Goal: Information Seeking & Learning: Learn about a topic

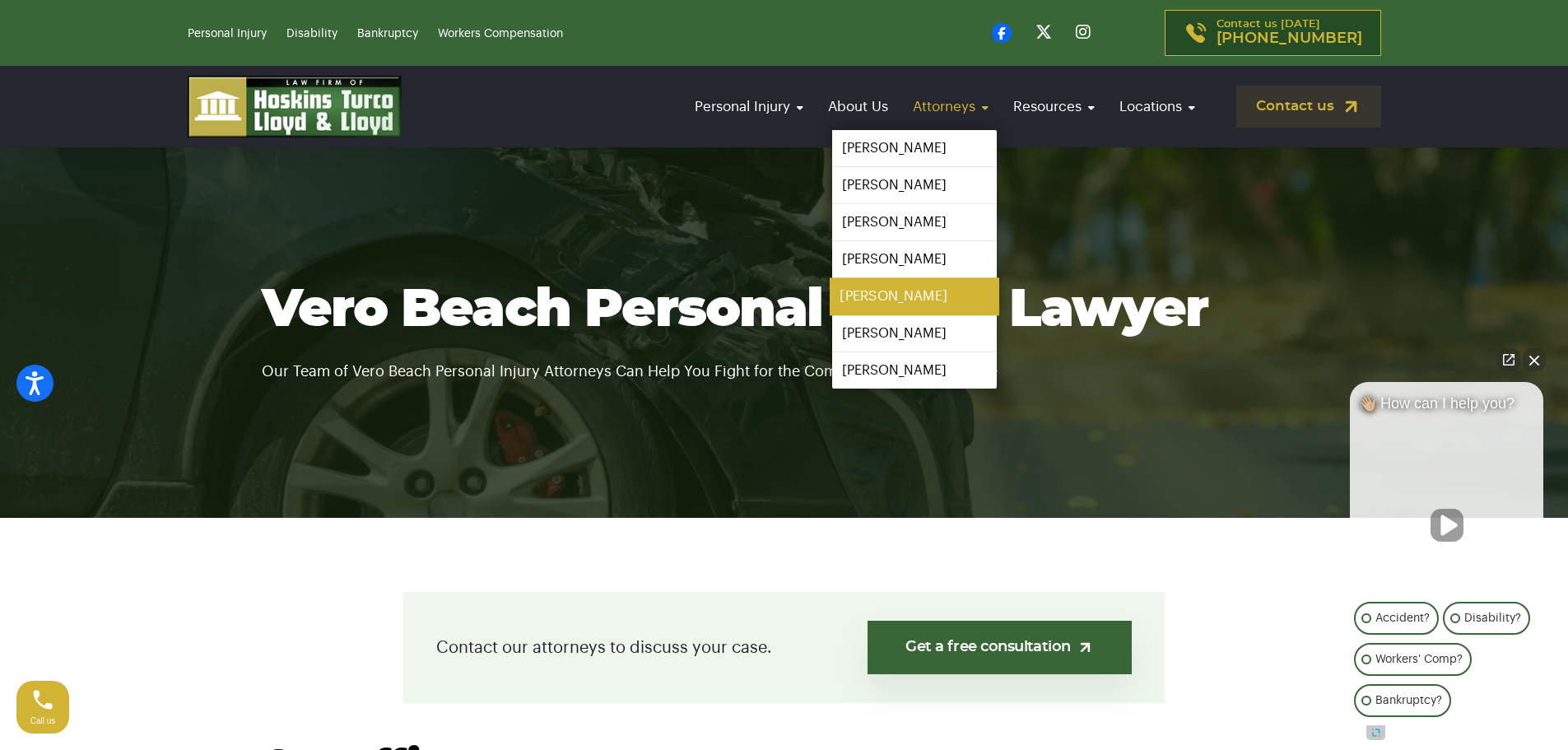
click at [930, 290] on link "[PERSON_NAME]" at bounding box center [914, 297] width 170 height 38
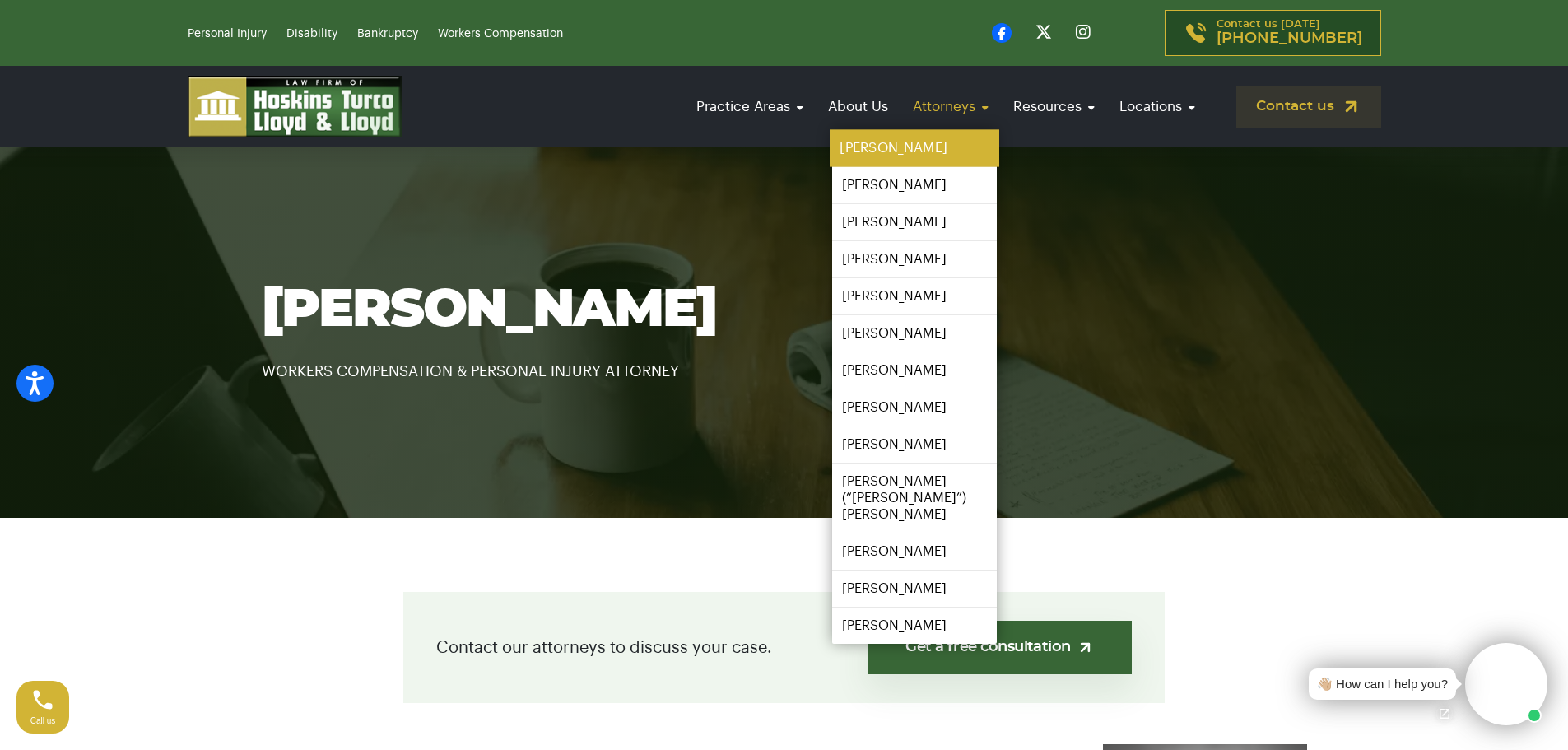
click at [923, 146] on link "[PERSON_NAME]" at bounding box center [914, 149] width 170 height 38
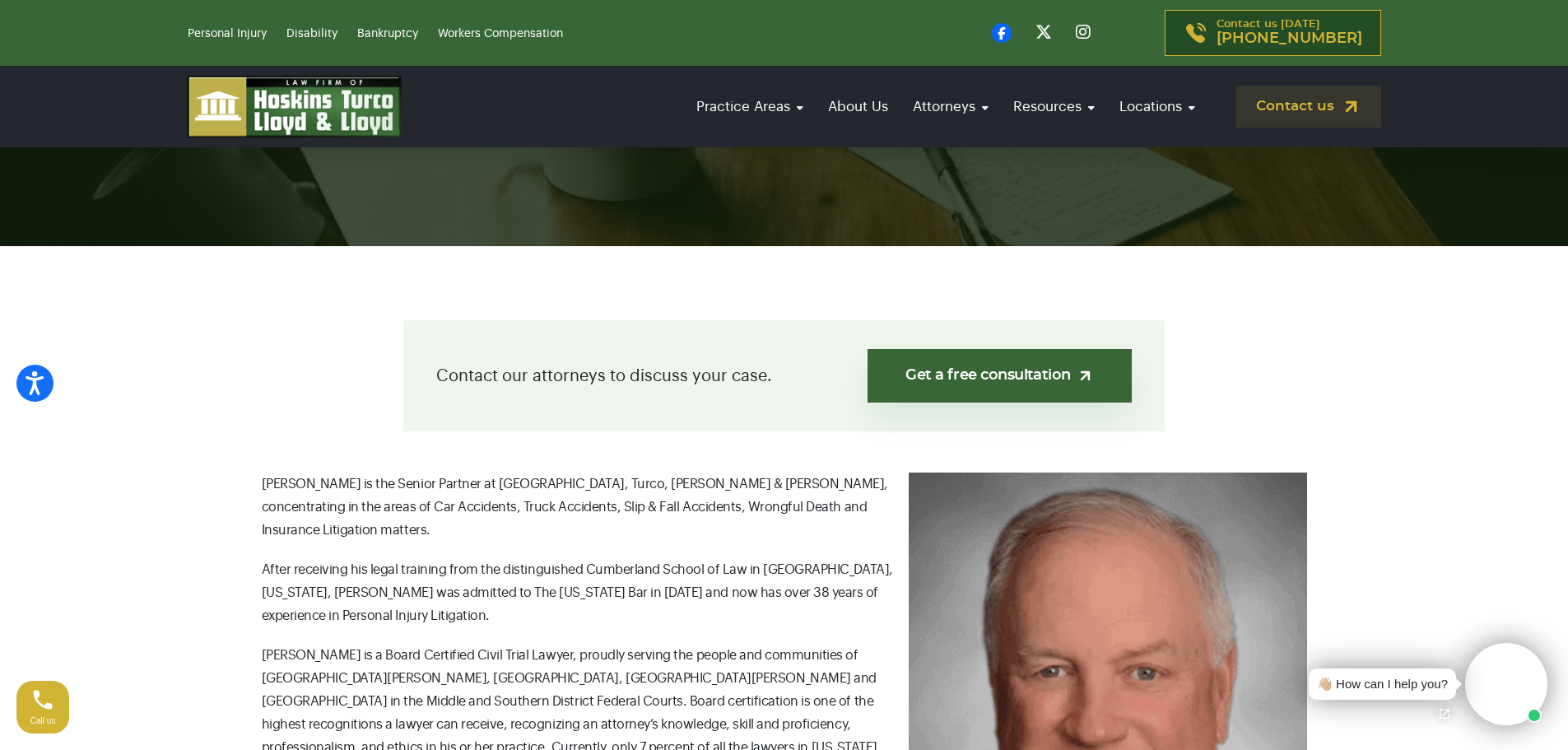
scroll to position [82, 0]
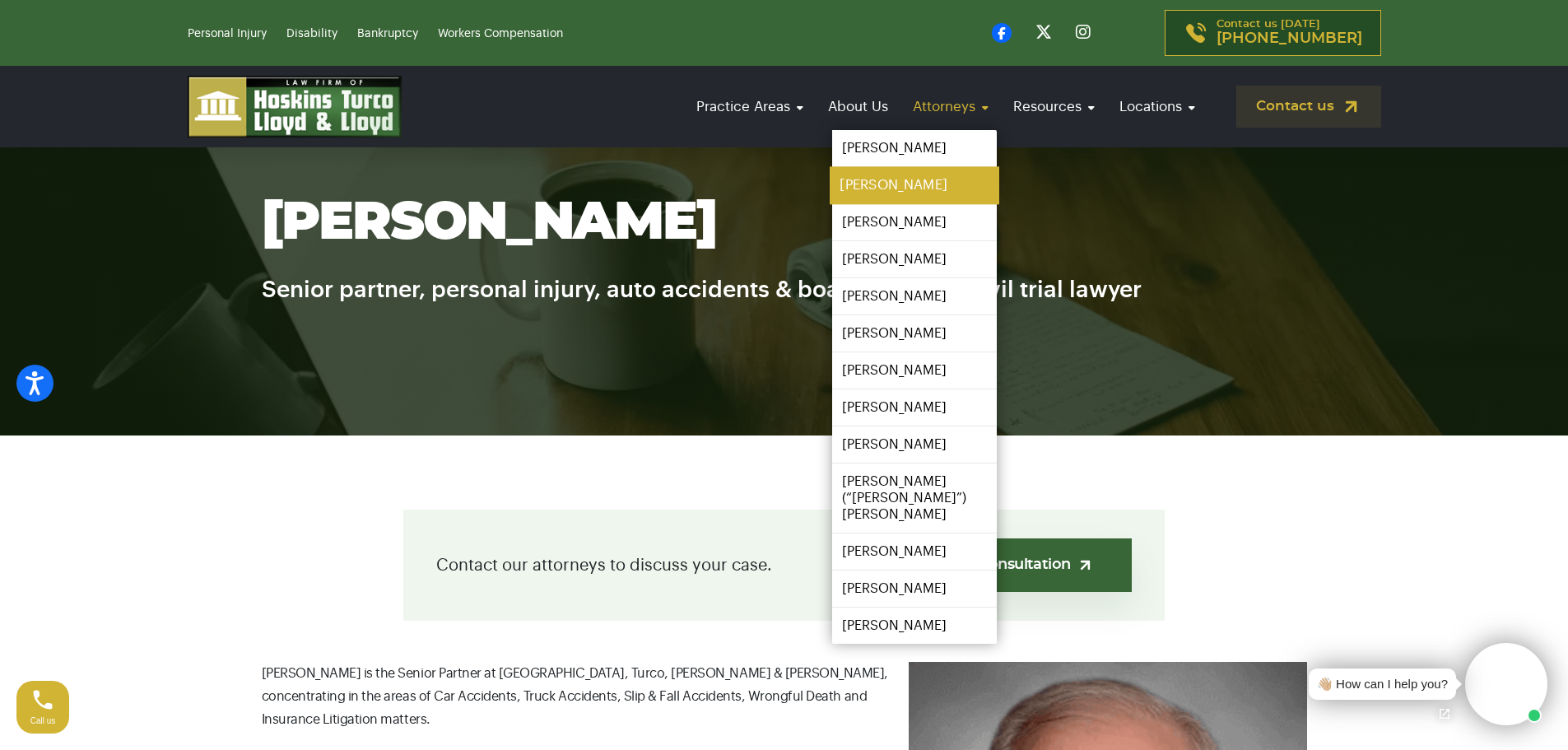
click at [918, 185] on link "[PERSON_NAME]" at bounding box center [914, 186] width 170 height 38
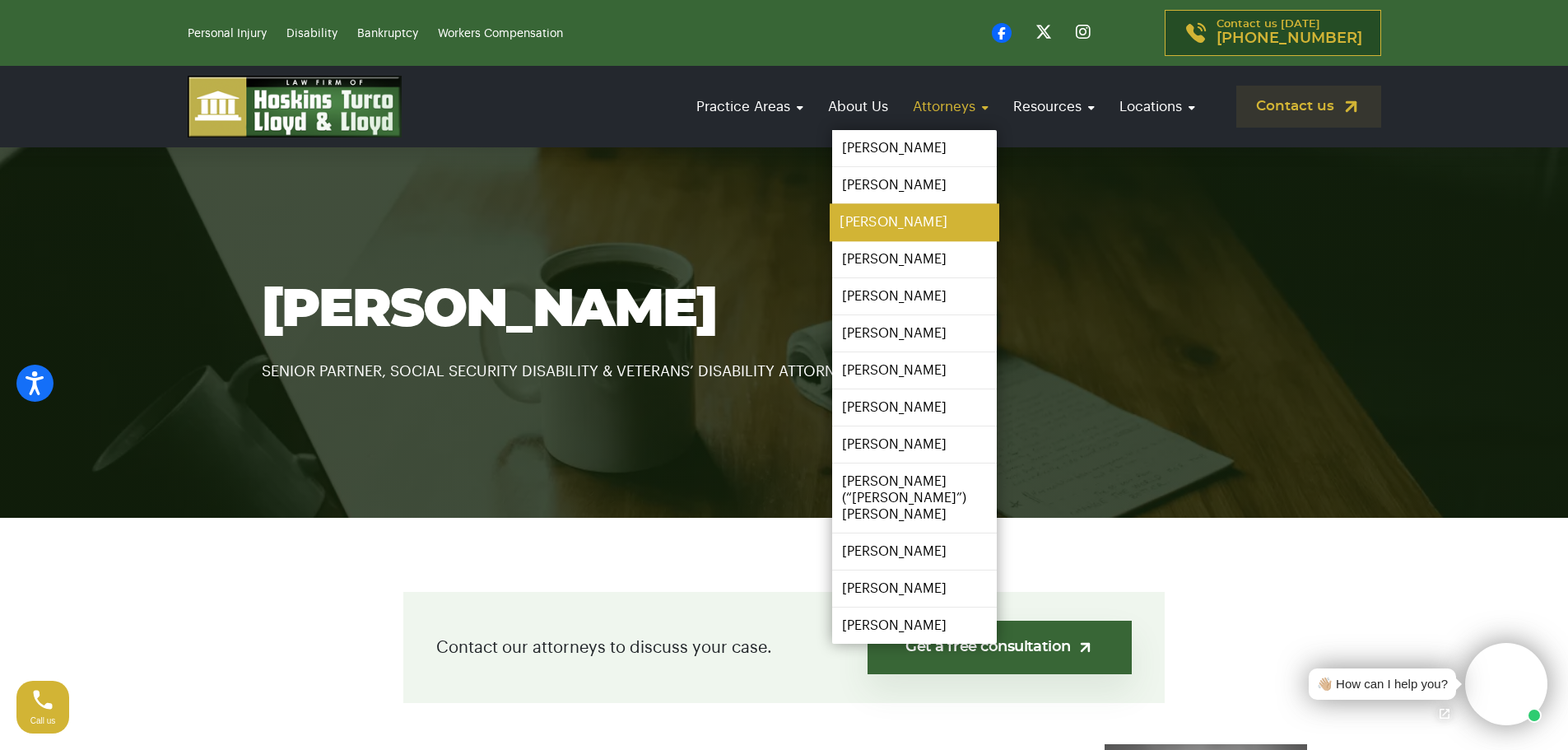
click at [904, 224] on link "[PERSON_NAME]" at bounding box center [914, 223] width 170 height 38
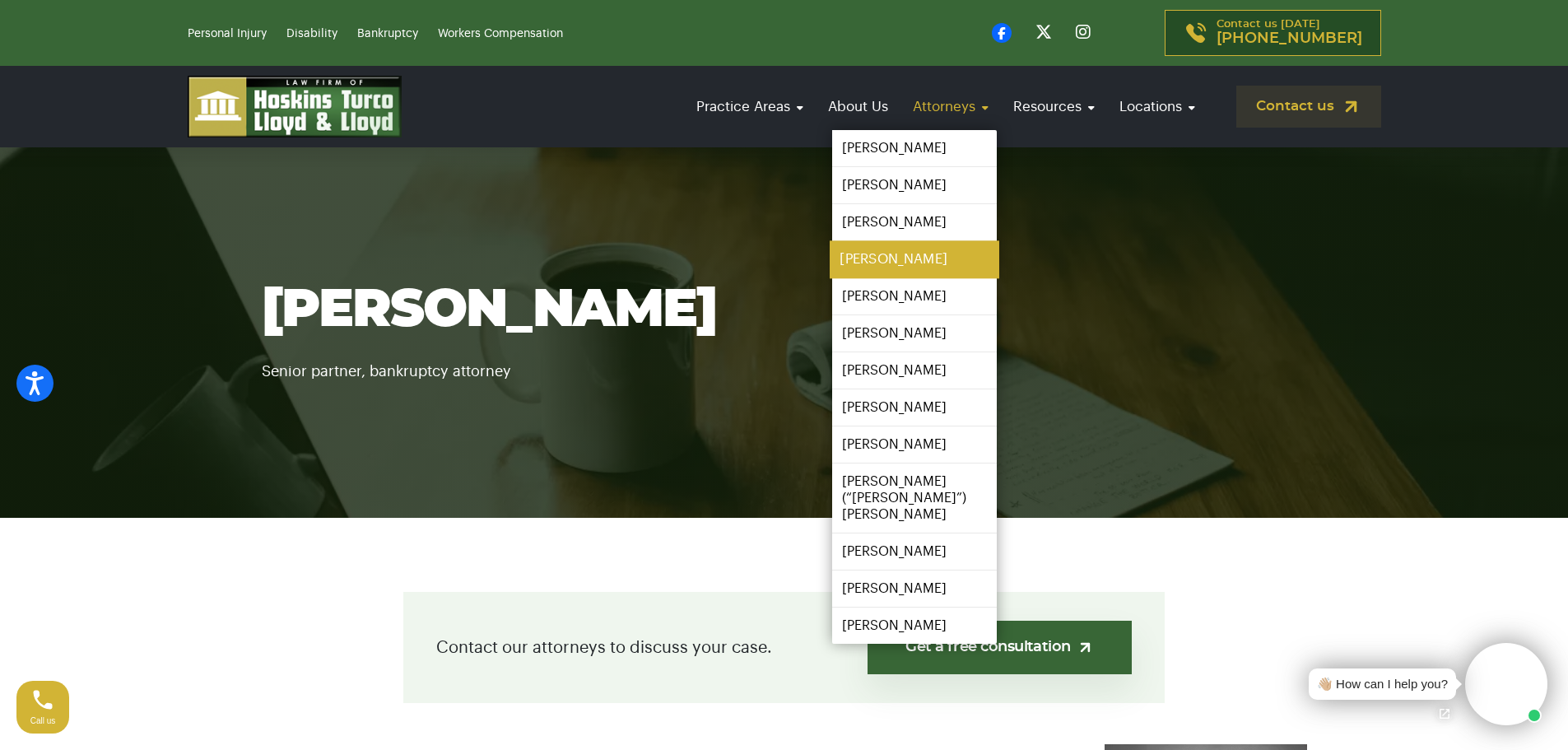
click at [913, 259] on link "[PERSON_NAME]" at bounding box center [914, 260] width 170 height 38
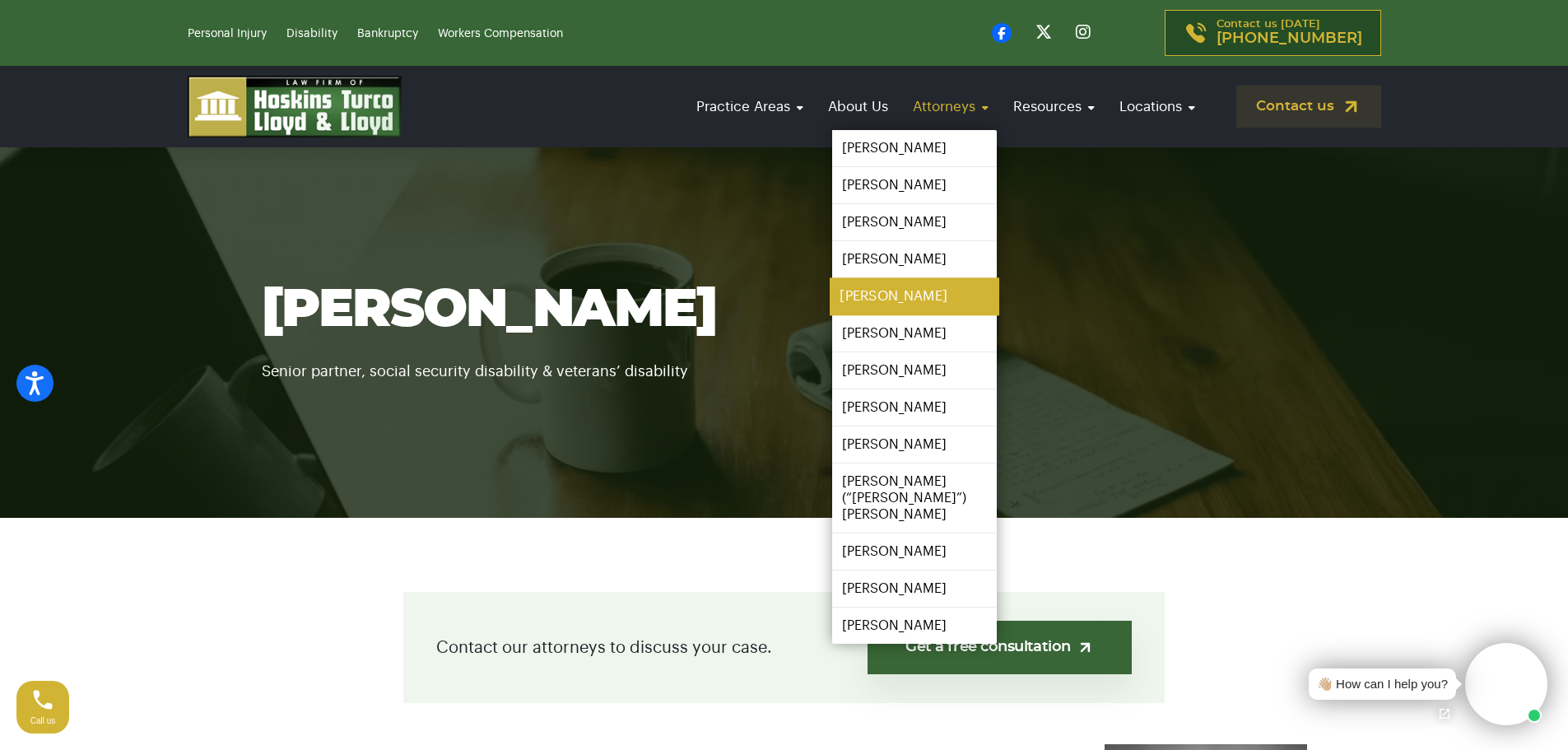
click at [916, 294] on link "[PERSON_NAME]" at bounding box center [914, 297] width 170 height 38
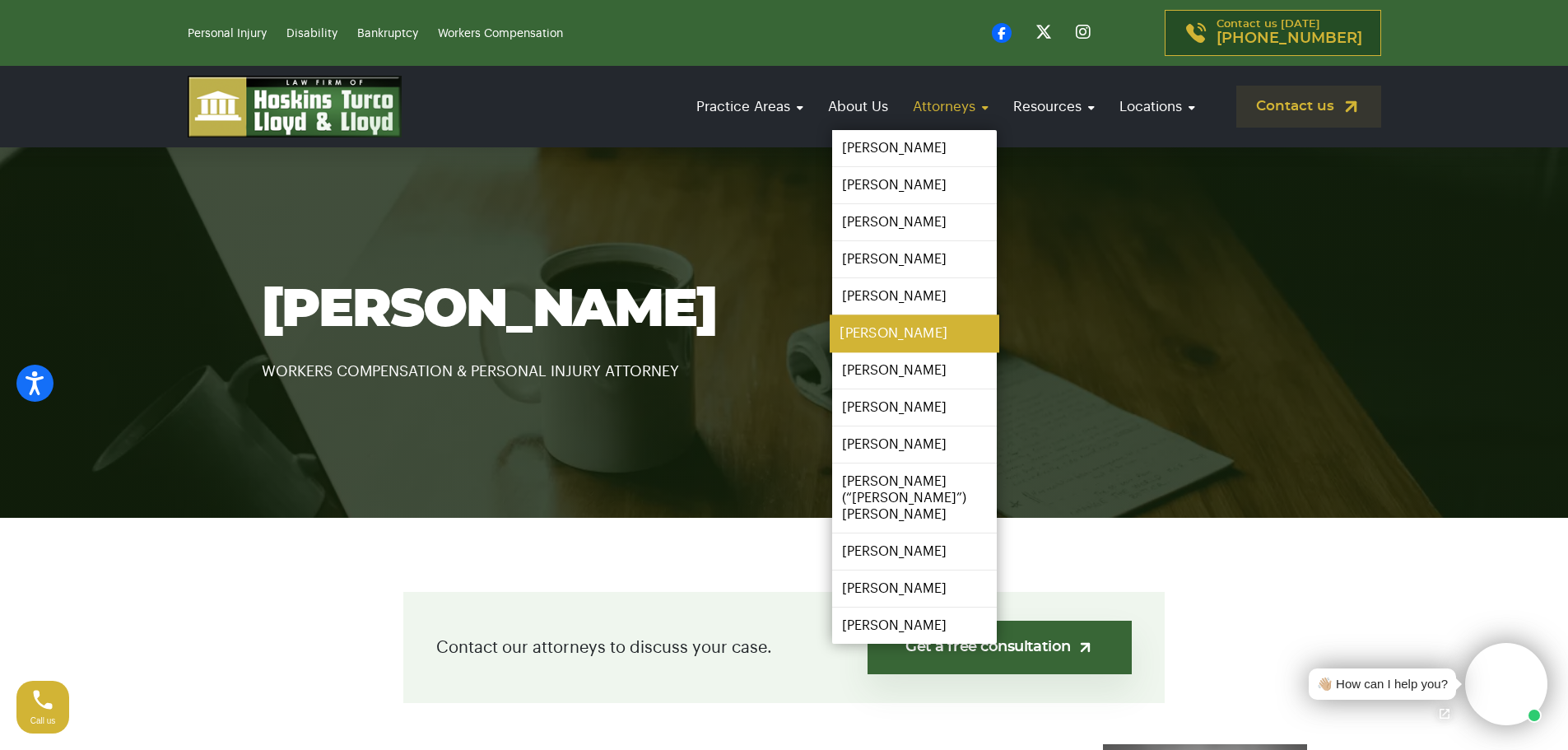
click at [913, 339] on link "[PERSON_NAME]" at bounding box center [914, 334] width 170 height 38
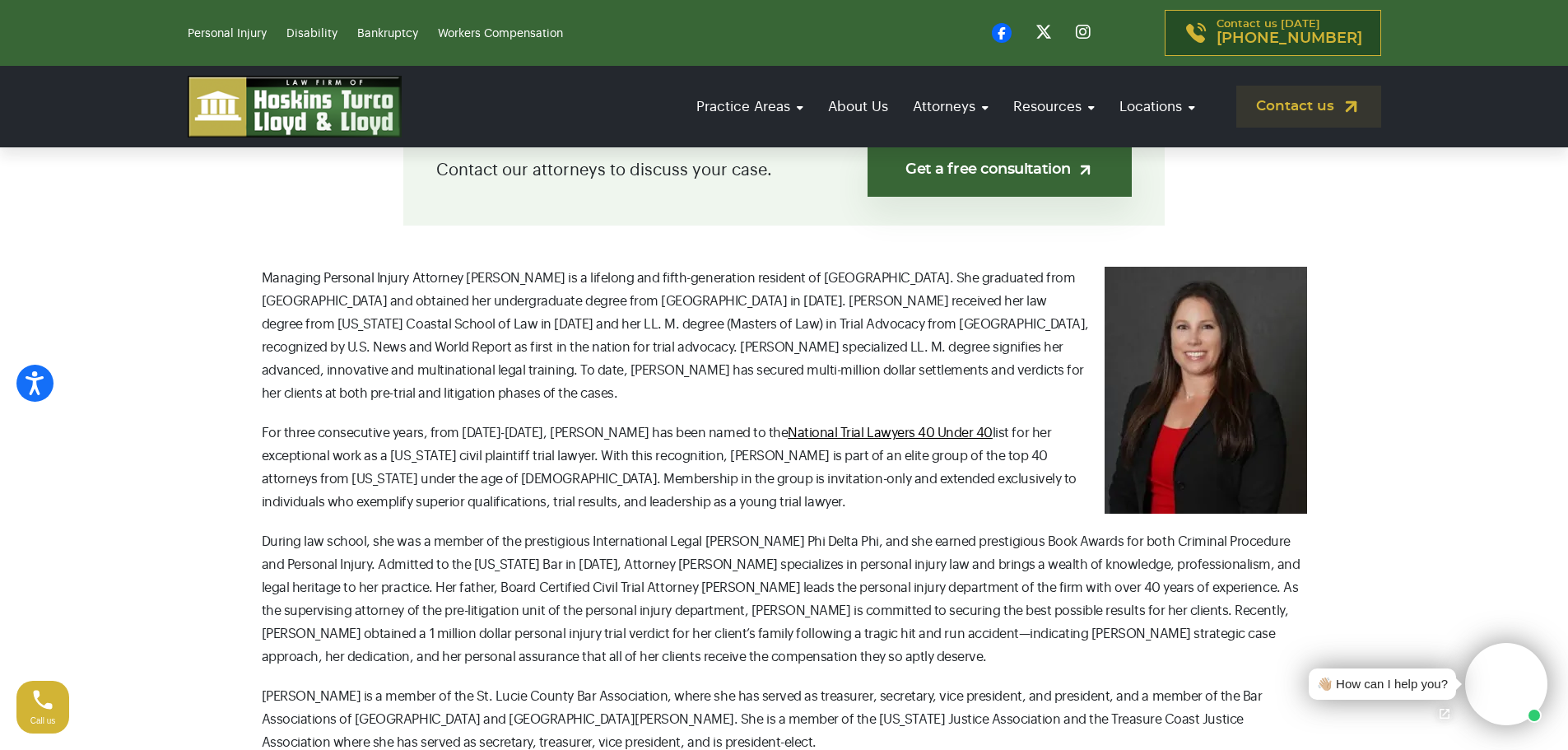
scroll to position [494, 0]
